Goal: Task Accomplishment & Management: Manage account settings

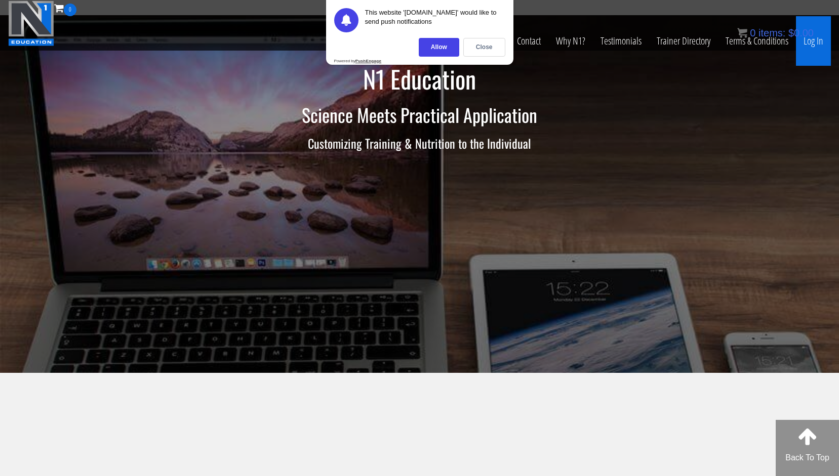
click at [814, 52] on link "Log In" at bounding box center [813, 41] width 35 height 50
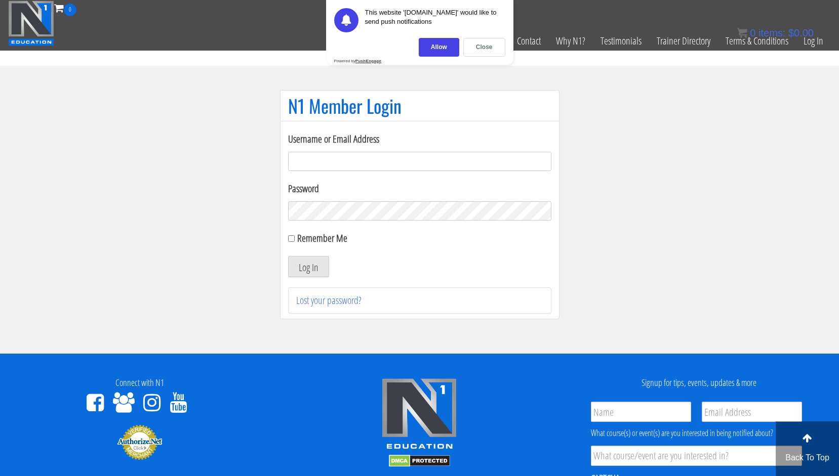
click at [375, 169] on input "Username or Email Address" at bounding box center [419, 161] width 263 height 19
click at [402, 159] on input "Username or Email Address" at bounding box center [419, 161] width 263 height 19
drag, startPoint x: 390, startPoint y: 233, endPoint x: 393, endPoint y: 229, distance: 5.5
click at [390, 233] on div "Remember Me" at bounding box center [419, 238] width 263 height 15
click at [430, 170] on input "Username or Email Address" at bounding box center [419, 161] width 263 height 19
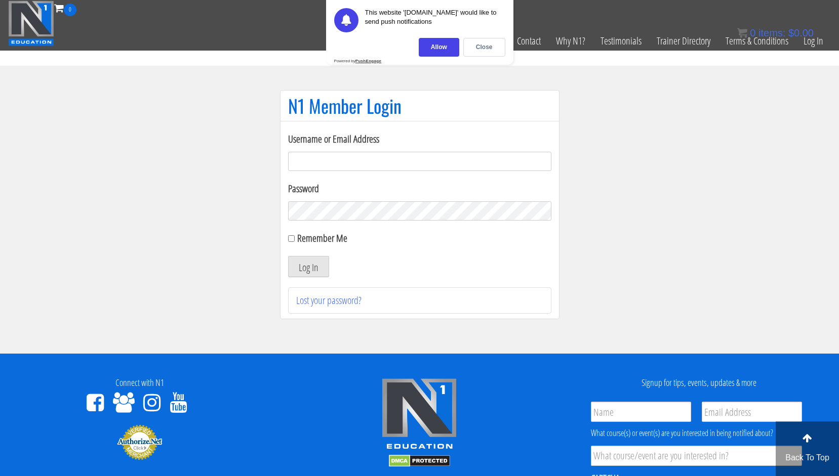
click at [431, 196] on div "Password" at bounding box center [419, 200] width 263 height 39
click at [484, 164] on input "Username or Email Address" at bounding box center [419, 161] width 263 height 19
paste input "syau2872@gmail.com"
type input "syau2872@gmail.com"
click at [322, 239] on label "Remember Me" at bounding box center [322, 238] width 50 height 14
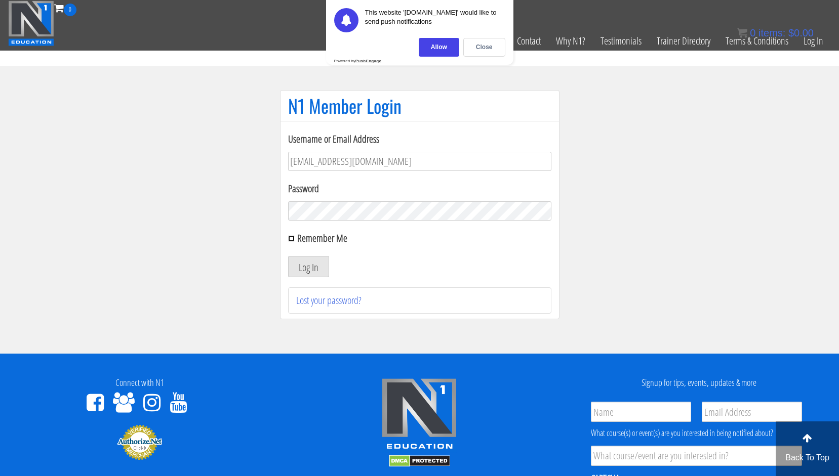
click at [295, 239] on input "Remember Me" at bounding box center [291, 238] width 7 height 7
checkbox input "true"
click at [310, 266] on button "Log In" at bounding box center [308, 266] width 41 height 21
click at [119, 151] on section "N1 Member Login Username or Email Address syau2872@gmail.com Password Remember …" at bounding box center [419, 210] width 839 height 288
drag, startPoint x: 190, startPoint y: 120, endPoint x: 281, endPoint y: 71, distance: 103.3
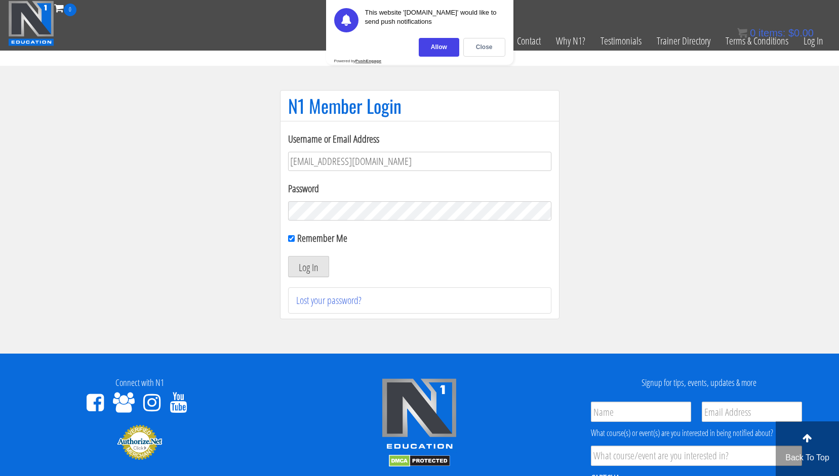
click at [190, 120] on section "N1 Member Login Username or Email Address syau2872@gmail.com Password Remember …" at bounding box center [419, 210] width 839 height 288
click at [497, 46] on div "Close" at bounding box center [484, 47] width 42 height 19
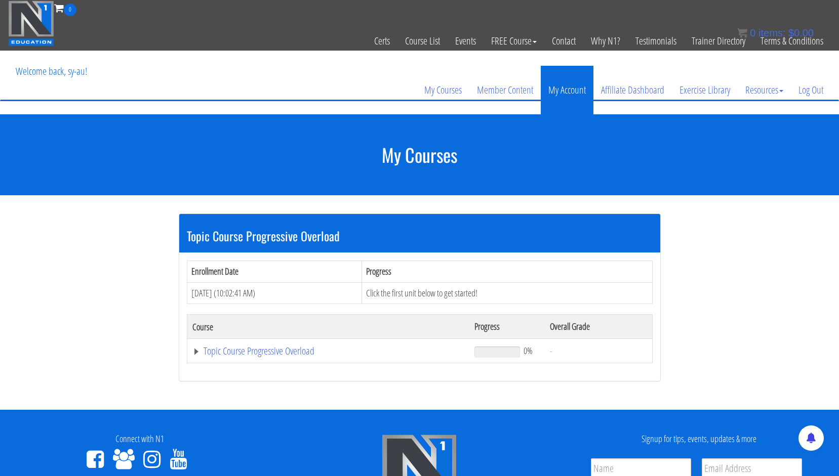
click at [580, 92] on link "My Account" at bounding box center [567, 90] width 53 height 49
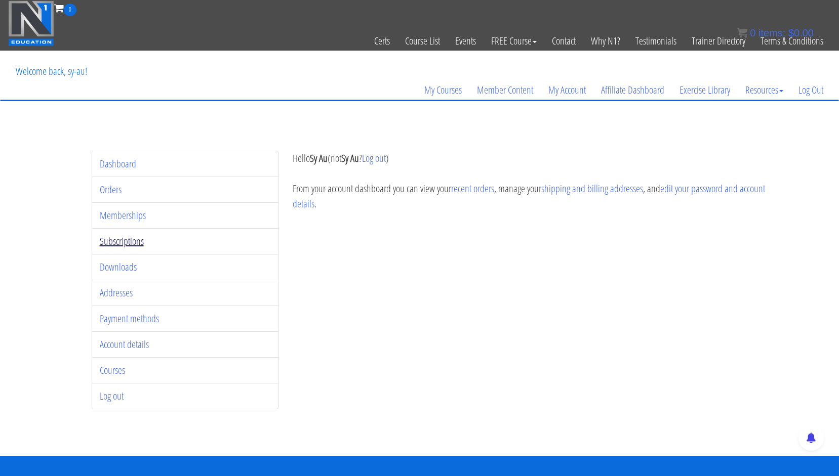
click at [113, 242] on link "Subscriptions" at bounding box center [122, 241] width 44 height 14
click at [122, 223] on li "Memberships" at bounding box center [185, 215] width 187 height 26
click at [126, 219] on link "Memberships" at bounding box center [123, 216] width 46 height 14
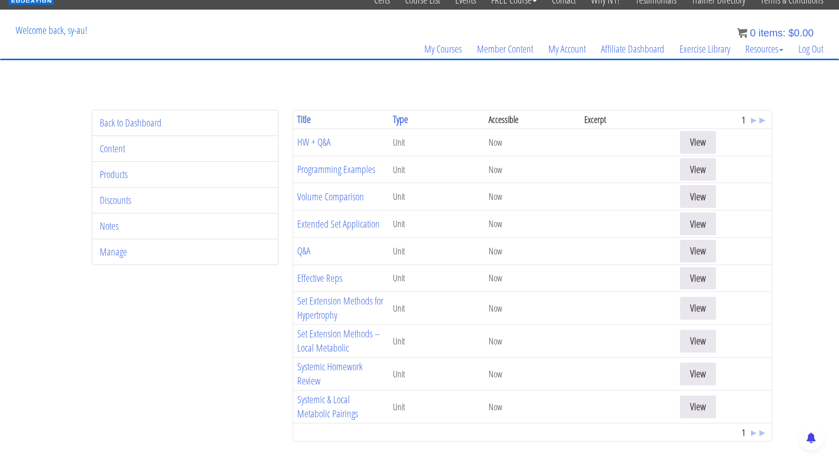
scroll to position [46, 0]
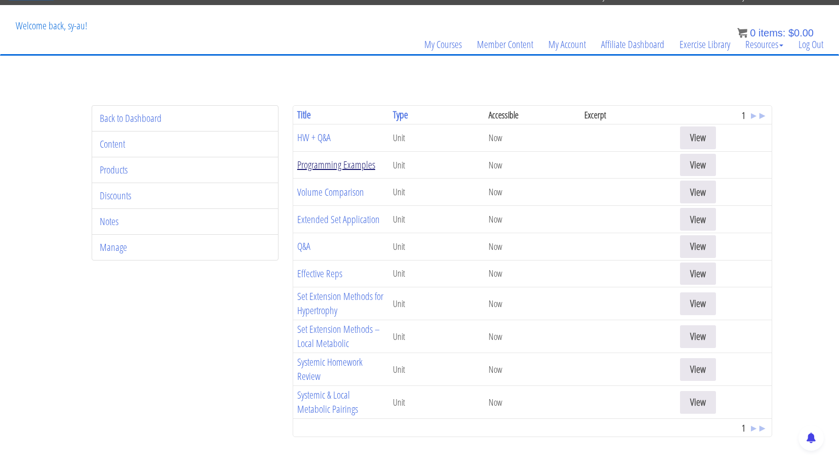
click at [318, 169] on link "Programming Examples" at bounding box center [336, 165] width 78 height 14
